Goal: Task Accomplishment & Management: Complete application form

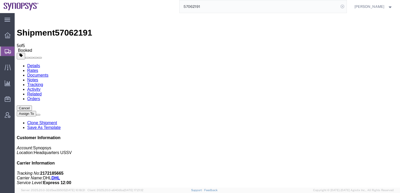
click at [346, 9] on icon at bounding box center [341, 6] width 7 height 7
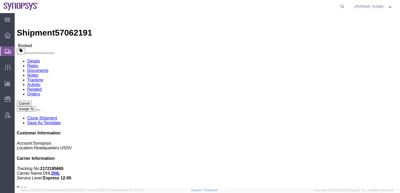
click at [110, 2] on div at bounding box center [194, 6] width 304 height 13
click at [346, 8] on icon at bounding box center [341, 6] width 7 height 7
paste input "57062190"
type input "57062190"
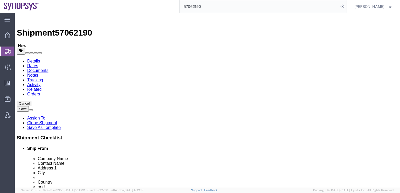
select select
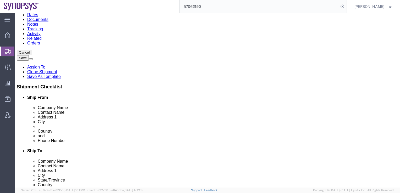
scroll to position [0, 28]
drag, startPoint x: 99, startPoint y: 65, endPoint x: 134, endPoint y: 65, distance: 35.3
click div "[STREET_ADDRESS]"
click input "text"
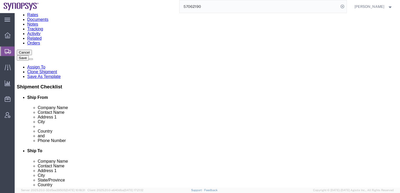
paste input "Zhonghe Dist., [GEOGRAPHIC_DATA] 235"
type input "Zhonghe Dist., [GEOGRAPHIC_DATA] 235"
drag, startPoint x: 99, startPoint y: 67, endPoint x: 144, endPoint y: 65, distance: 44.5
click div "Ship From Location Location My Profile Location [GEOGRAPHIC_DATA] DE04 Agrate B…"
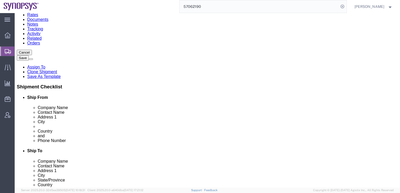
scroll to position [0, 0]
type input "[STREET_ADDRESS]"
drag, startPoint x: 117, startPoint y: 78, endPoint x: 81, endPoint y: 76, distance: 36.4
click input "Zhonghe Dist., [GEOGRAPHIC_DATA] 235"
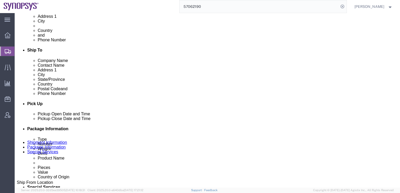
scroll to position [152, 0]
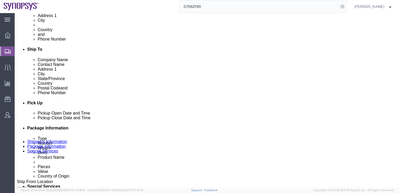
type input "Zhonghe Dist."
click link "Package Information"
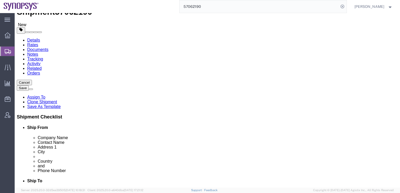
scroll to position [21, 0]
click select "Select Bale(s) Basket(s) Bolt(s) Bottle(s) Buckets Bulk Bundle(s) Can(s) Cardbo…"
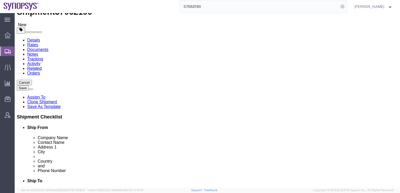
select select "YRPK"
click select "Select Bale(s) Basket(s) Bolt(s) Bottle(s) Buckets Bulk Bundle(s) Can(s) Cardbo…"
click input "text"
type input "1"
click input "text"
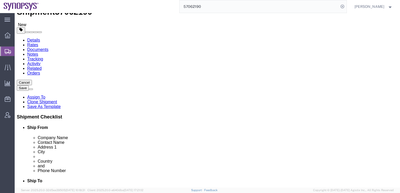
type input "1"
click input "text"
type input "2"
click dd "1.00 Each"
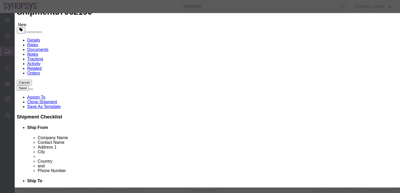
scroll to position [84, 0]
paste input "85444210005"
type input "85444210005"
click button "Save & Close"
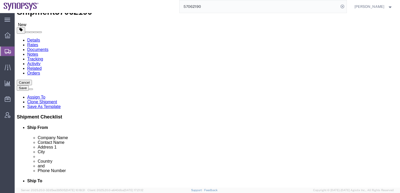
click select "Select cm ft in"
select select "CM"
click select "Select cm ft in"
